Goal: Task Accomplishment & Management: Use online tool/utility

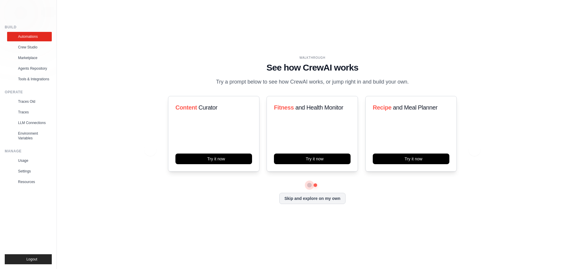
click at [309, 185] on button at bounding box center [309, 185] width 5 height 5
click at [30, 48] on link "Crew Studio" at bounding box center [30, 47] width 45 height 9
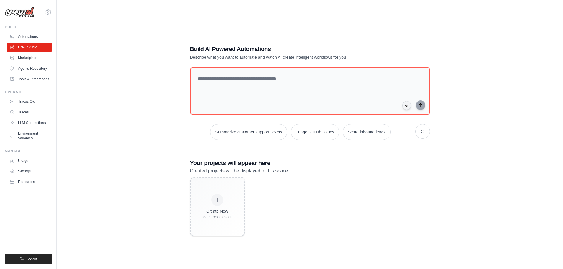
click at [371, 188] on div "Create New Start fresh project" at bounding box center [310, 206] width 240 height 59
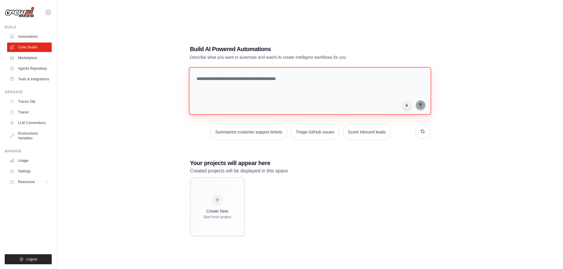
click at [261, 88] on textarea at bounding box center [310, 91] width 243 height 48
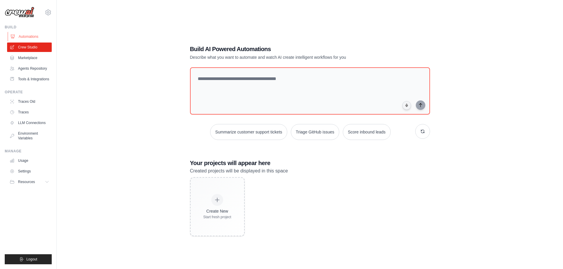
click at [36, 35] on link "Automations" at bounding box center [30, 36] width 45 height 9
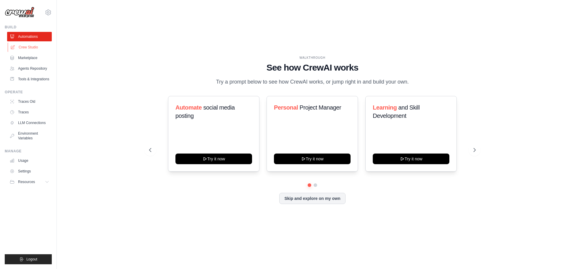
click at [40, 48] on link "Crew Studio" at bounding box center [30, 47] width 45 height 9
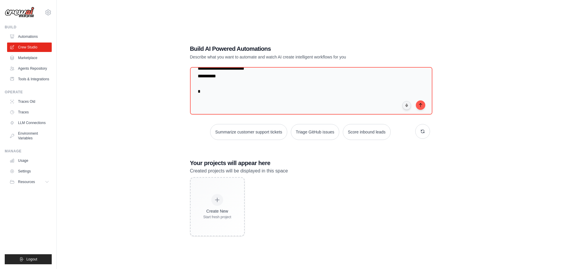
scroll to position [1582, 0]
type textarea "**********"
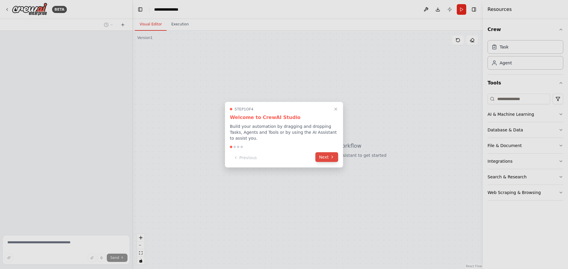
click at [327, 154] on button "Next" at bounding box center [326, 157] width 23 height 10
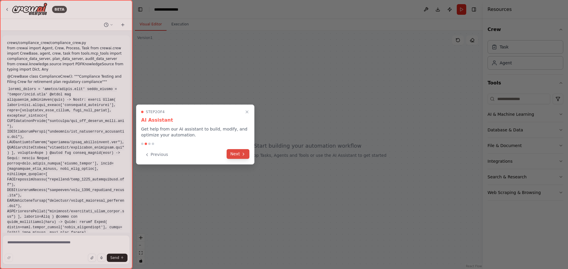
scroll to position [591, 0]
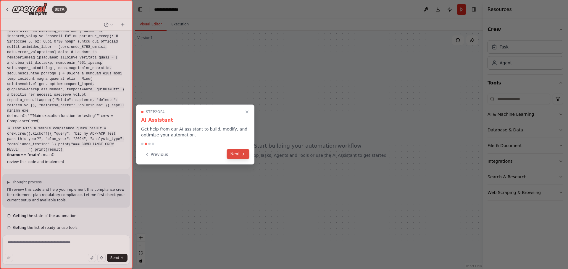
click at [240, 153] on button "Next" at bounding box center [238, 154] width 23 height 10
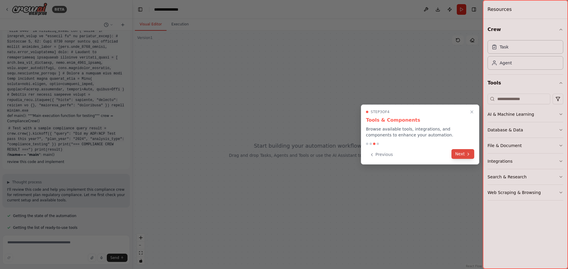
click at [461, 156] on button "Next" at bounding box center [462, 154] width 23 height 10
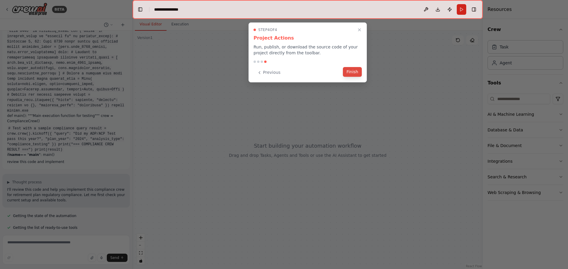
click at [351, 70] on button "Finish" at bounding box center [352, 72] width 19 height 10
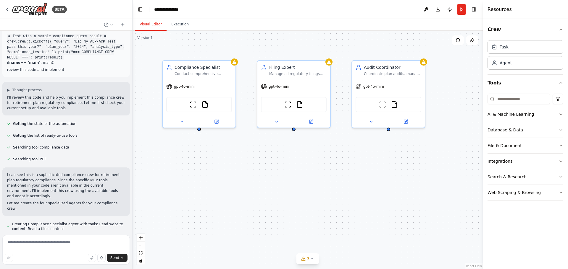
scroll to position [700, 0]
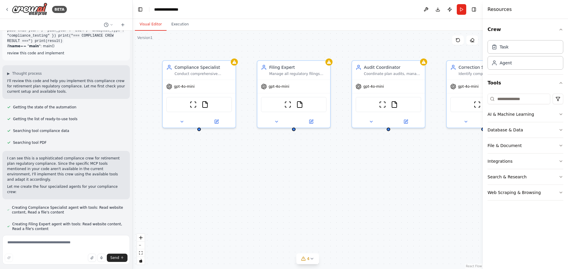
drag, startPoint x: 314, startPoint y: 202, endPoint x: 243, endPoint y: 200, distance: 71.0
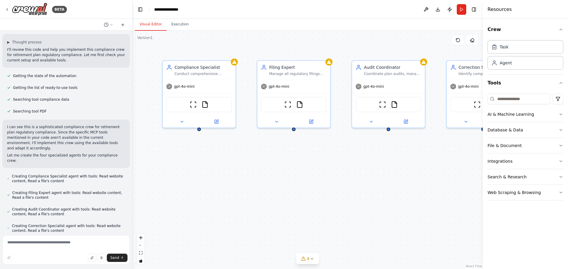
scroll to position [736, 0]
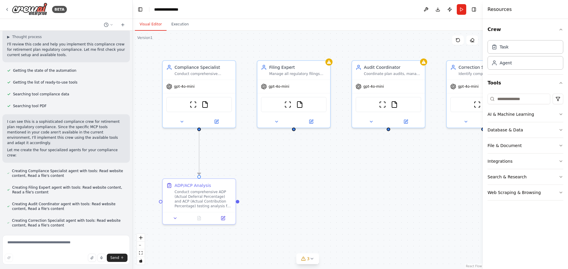
drag, startPoint x: 242, startPoint y: 200, endPoint x: 308, endPoint y: 231, distance: 72.4
click at [308, 231] on div ".deletable-edge-delete-btn { width: 20px; height: 20px; border: 0px solid #ffff…" at bounding box center [308, 150] width 350 height 239
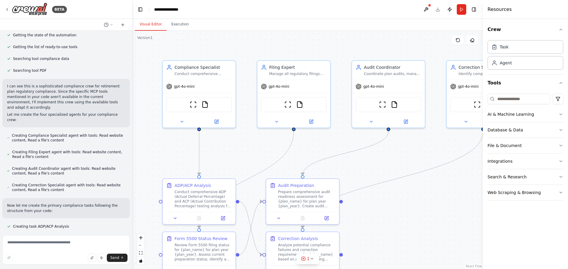
scroll to position [784, 0]
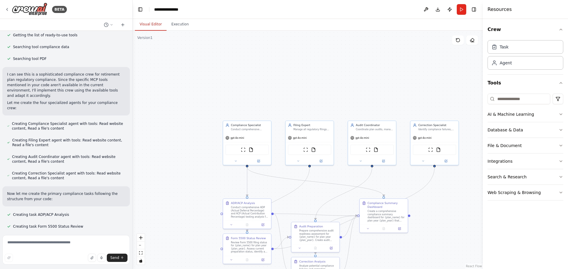
drag, startPoint x: 366, startPoint y: 242, endPoint x: 345, endPoint y: 167, distance: 77.2
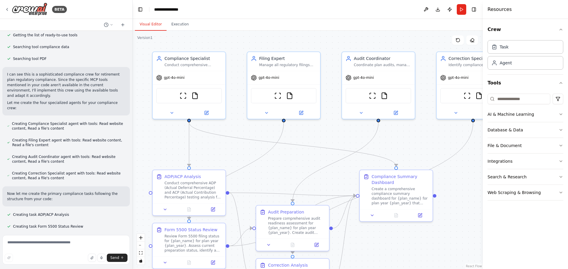
scroll to position [795, 0]
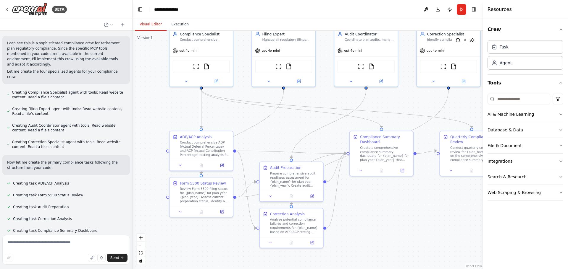
drag, startPoint x: 377, startPoint y: 255, endPoint x: 363, endPoint y: 196, distance: 60.5
click at [363, 197] on div ".deletable-edge-delete-btn { width: 20px; height: 20px; border: 0px solid #ffff…" at bounding box center [308, 150] width 350 height 239
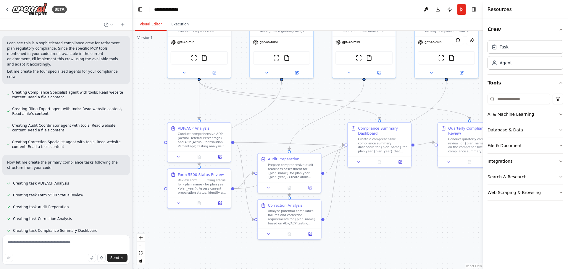
scroll to position [827, 0]
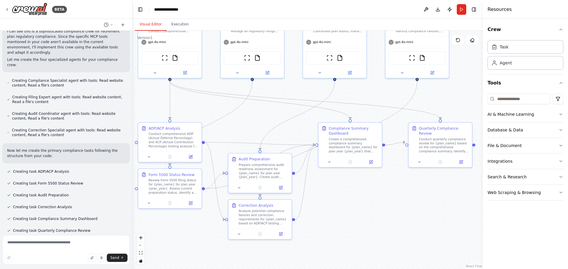
drag, startPoint x: 377, startPoint y: 218, endPoint x: 348, endPoint y: 218, distance: 29.3
click at [348, 218] on div ".deletable-edge-delete-btn { width: 20px; height: 20px; border: 0px solid #ffff…" at bounding box center [308, 150] width 350 height 239
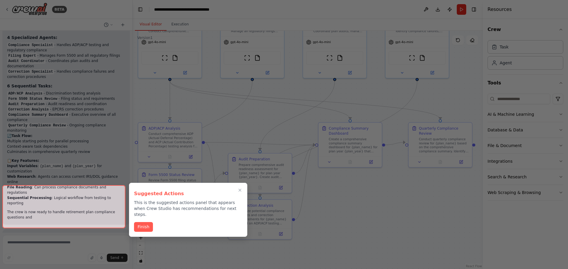
scroll to position [1111, 0]
click at [143, 223] on button "Finish" at bounding box center [143, 227] width 19 height 10
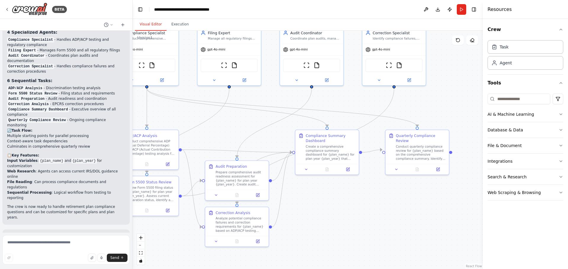
drag, startPoint x: 394, startPoint y: 201, endPoint x: 358, endPoint y: 212, distance: 37.5
click at [358, 212] on div ".deletable-edge-delete-btn { width: 20px; height: 20px; border: 0px solid #ffff…" at bounding box center [308, 150] width 350 height 239
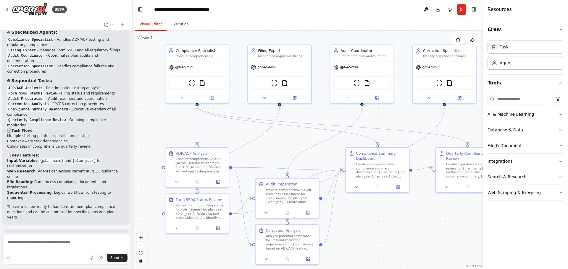
drag, startPoint x: 302, startPoint y: 207, endPoint x: 369, endPoint y: 222, distance: 69.2
click at [369, 222] on div ".deletable-edge-delete-btn { width: 20px; height: 20px; border: 0px solid #ffff…" at bounding box center [308, 150] width 350 height 239
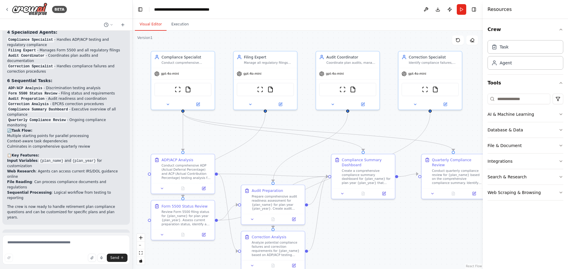
drag, startPoint x: 396, startPoint y: 225, endPoint x: 359, endPoint y: 213, distance: 38.8
click at [374, 230] on div ".deletable-edge-delete-btn { width: 20px; height: 20px; border: 0px solid #ffff…" at bounding box center [308, 150] width 350 height 239
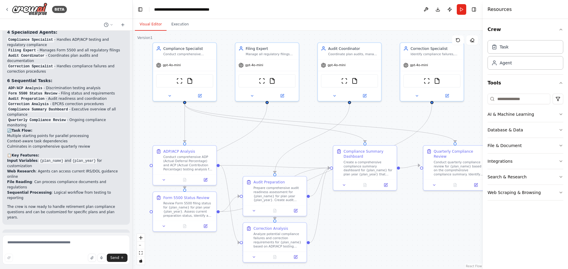
drag, startPoint x: 280, startPoint y: 144, endPoint x: 285, endPoint y: 127, distance: 17.9
click at [285, 135] on div ".deletable-edge-delete-btn { width: 20px; height: 20px; border: 0px solid #ffff…" at bounding box center [308, 150] width 350 height 239
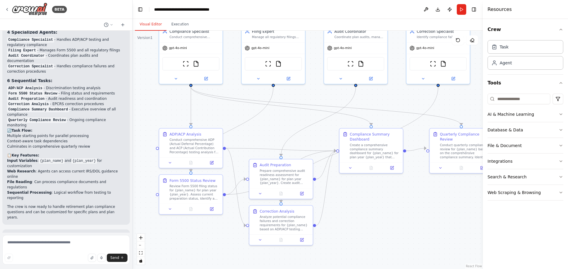
drag, startPoint x: 264, startPoint y: 145, endPoint x: 270, endPoint y: 129, distance: 17.0
click at [270, 129] on div ".deletable-edge-delete-btn { width: 20px; height: 20px; border: 0px solid #ffff…" at bounding box center [308, 150] width 350 height 239
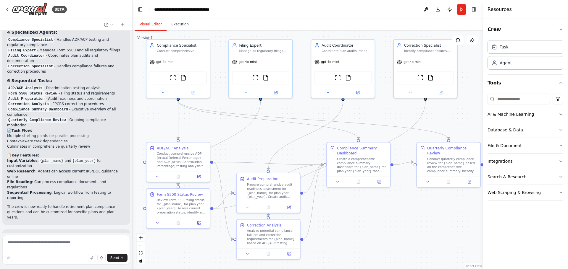
drag, startPoint x: 453, startPoint y: 220, endPoint x: 441, endPoint y: 234, distance: 18.6
click at [441, 234] on div ".deletable-edge-delete-btn { width: 20px; height: 20px; border: 0px solid #ffff…" at bounding box center [308, 150] width 350 height 239
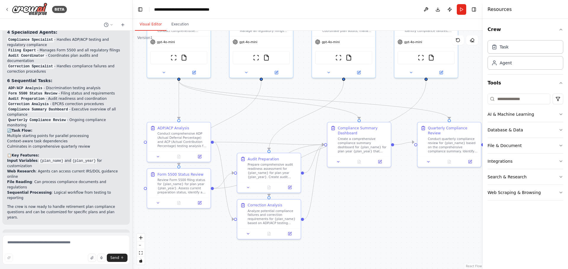
drag, startPoint x: 402, startPoint y: 227, endPoint x: 403, endPoint y: 208, distance: 18.9
click at [403, 208] on div ".deletable-edge-delete-btn { width: 20px; height: 20px; border: 0px solid #ffff…" at bounding box center [308, 150] width 350 height 239
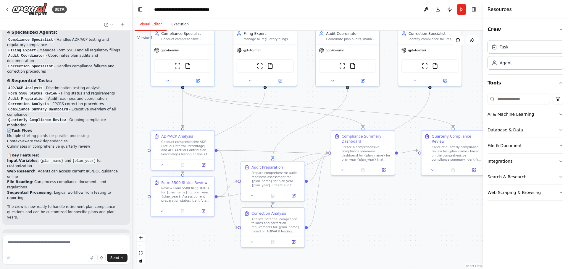
drag, startPoint x: 399, startPoint y: 209, endPoint x: 403, endPoint y: 217, distance: 9.1
click at [403, 217] on div ".deletable-edge-delete-btn { width: 20px; height: 20px; border: 0px solid #ffff…" at bounding box center [308, 150] width 350 height 239
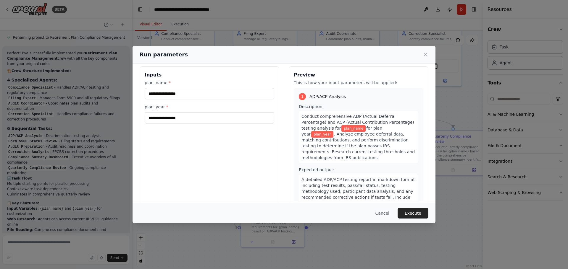
scroll to position [0, 0]
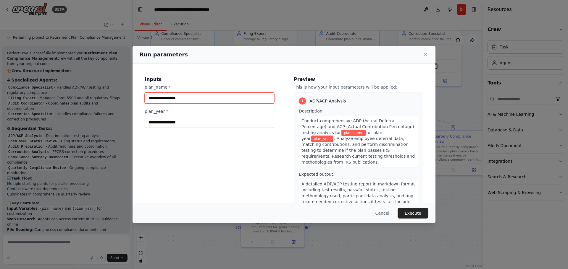
click at [196, 97] on input "plan_name *" at bounding box center [210, 98] width 130 height 11
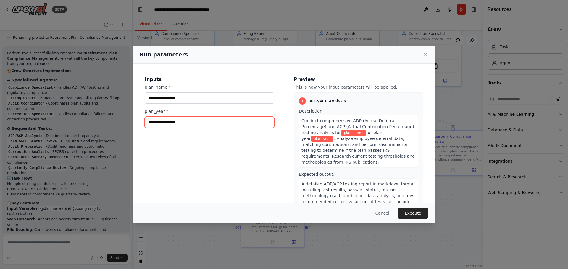
click at [190, 126] on input "plan_year *" at bounding box center [210, 122] width 130 height 11
type input "****"
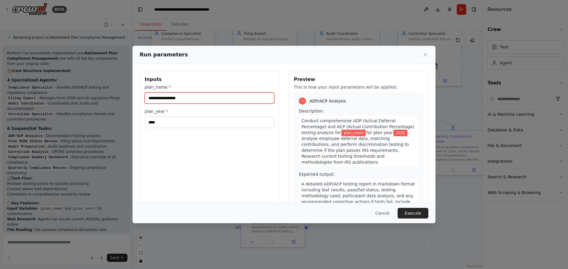
click at [198, 95] on input "plan_name *" at bounding box center [210, 98] width 130 height 11
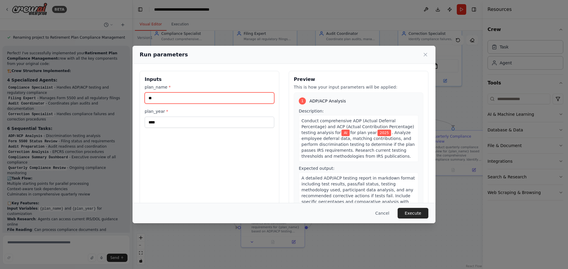
type input "*"
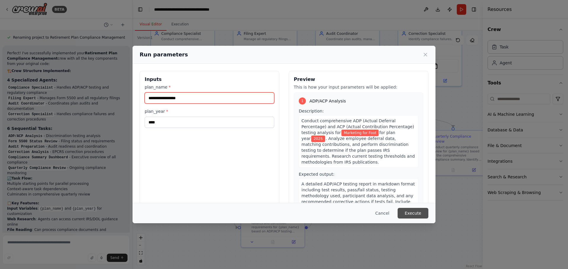
type input "**********"
click at [417, 213] on button "Execute" at bounding box center [413, 213] width 31 height 11
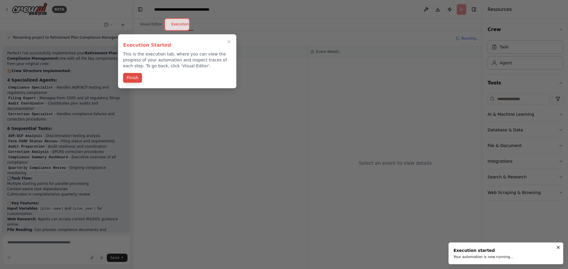
click at [130, 78] on button "Finish" at bounding box center [132, 78] width 19 height 10
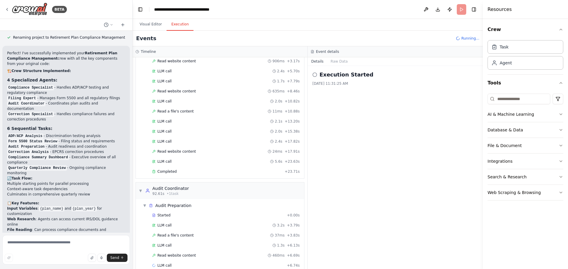
scroll to position [327, 0]
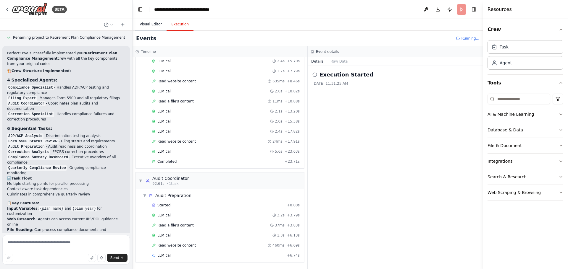
click at [153, 25] on button "Visual Editor" at bounding box center [151, 24] width 32 height 12
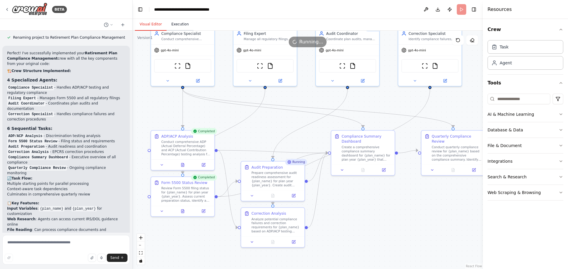
click at [179, 25] on button "Execution" at bounding box center [180, 24] width 27 height 12
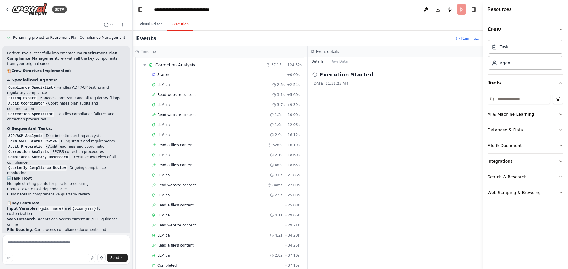
scroll to position [704, 0]
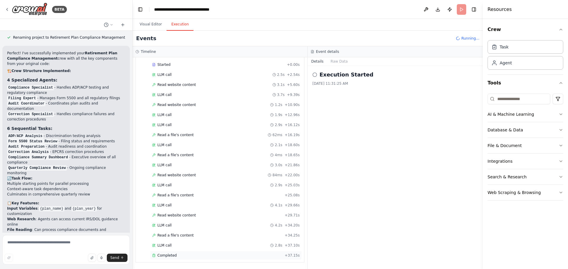
click at [166, 254] on span "Completed" at bounding box center [166, 255] width 19 height 5
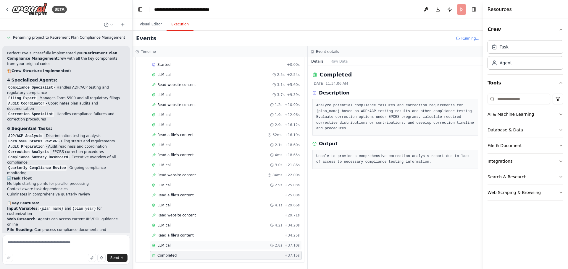
click at [232, 247] on div "LLM call 2.8s + 37.10s" at bounding box center [226, 245] width 148 height 5
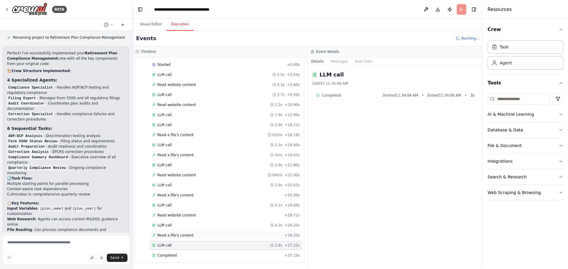
click at [230, 235] on div "Read a file's content + 34.25s" at bounding box center [226, 235] width 148 height 5
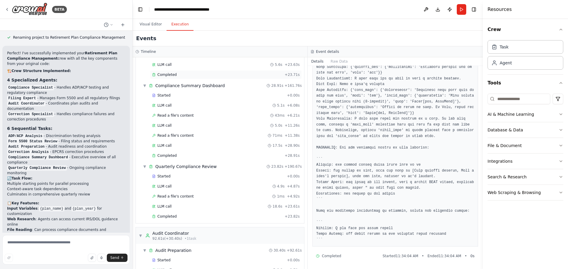
scroll to position [359, 0]
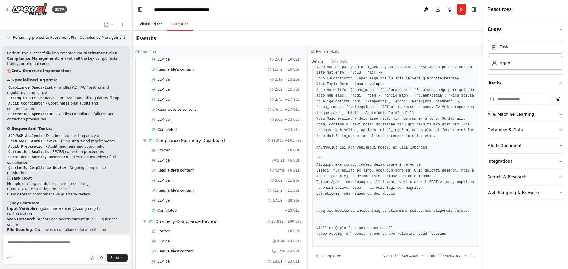
click at [149, 26] on button "Visual Editor" at bounding box center [151, 24] width 32 height 12
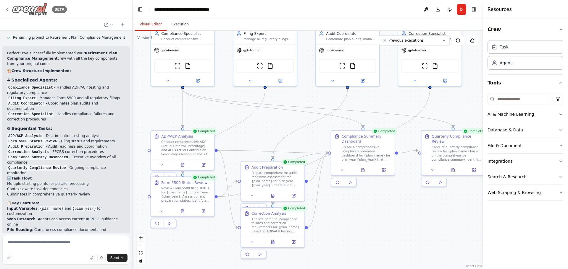
click at [8, 12] on div "BETA" at bounding box center [36, 9] width 62 height 13
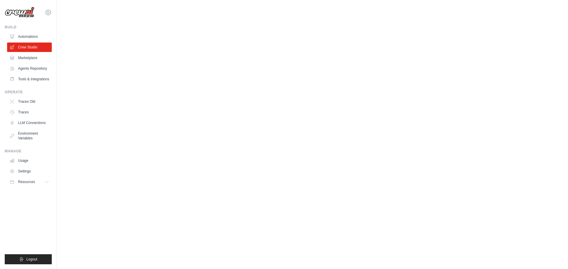
click at [314, 116] on body "[EMAIL_ADDRESS][DOMAIN_NAME] Settings Build Automations" at bounding box center [284, 134] width 568 height 269
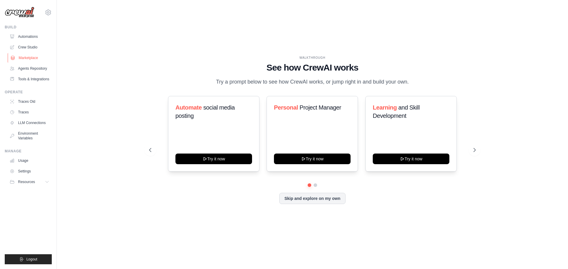
click at [33, 59] on link "Marketplace" at bounding box center [30, 57] width 45 height 9
